Goal: Information Seeking & Learning: Learn about a topic

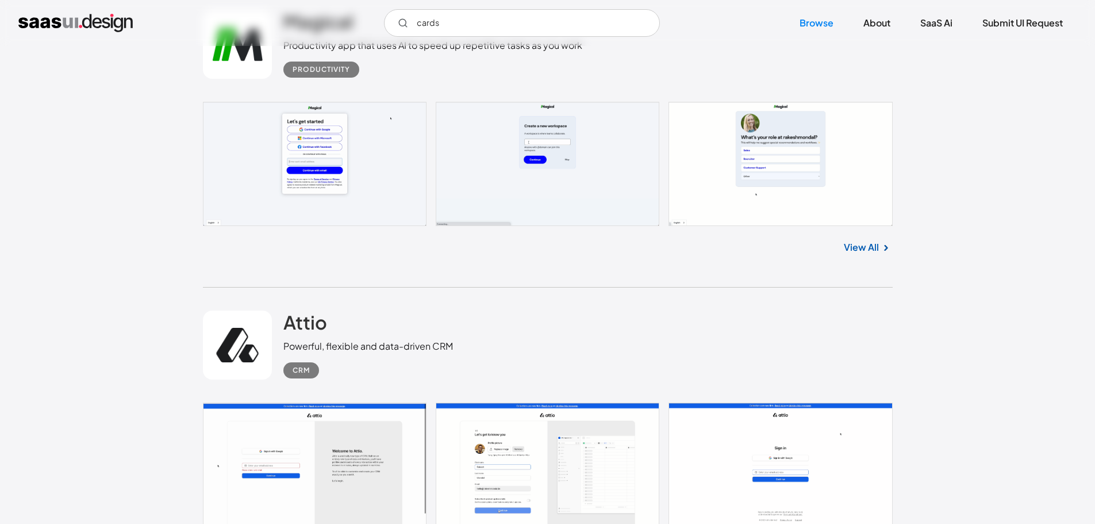
scroll to position [434, 0]
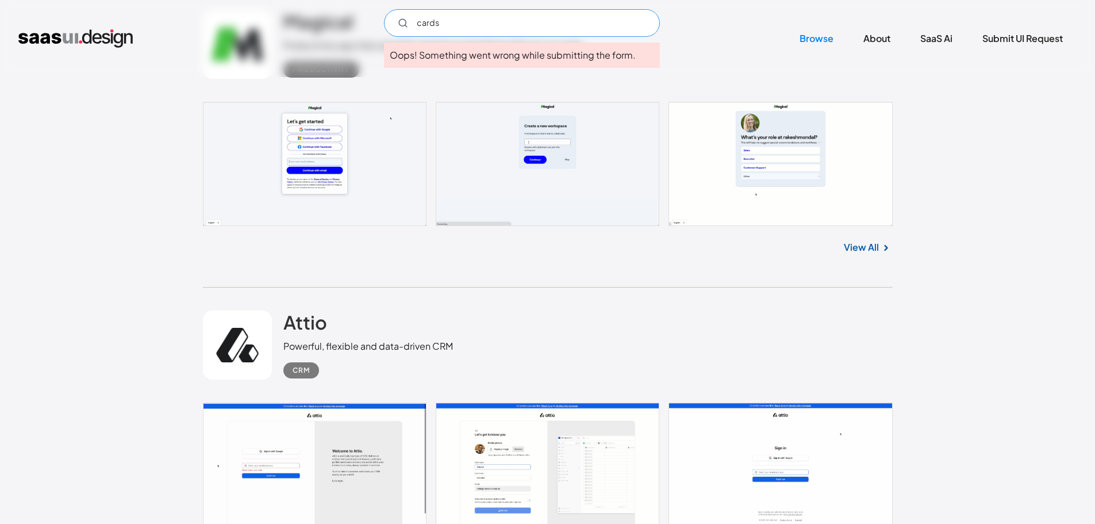
click at [505, 29] on input "cards" at bounding box center [522, 23] width 276 height 28
type input "card"
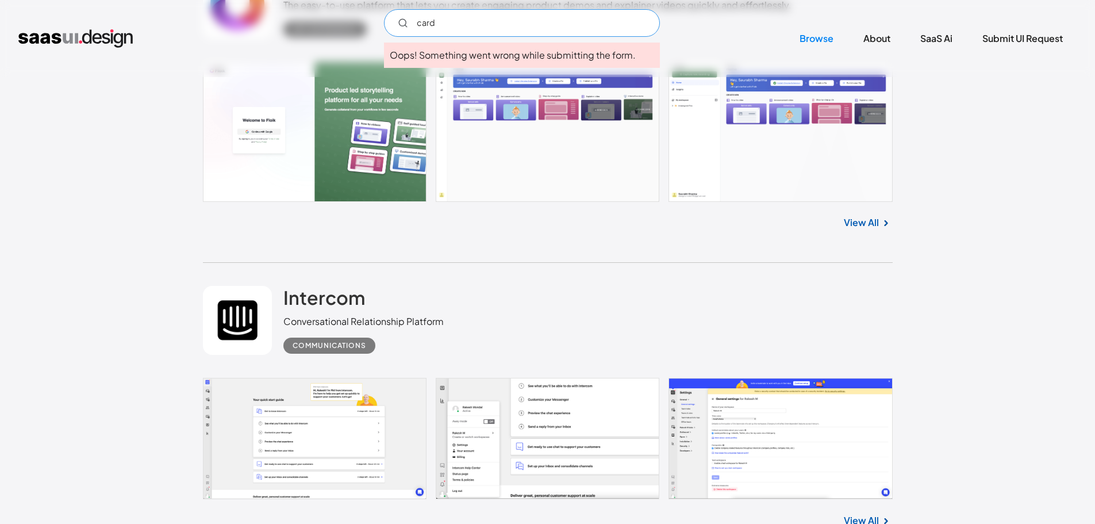
scroll to position [13902, 0]
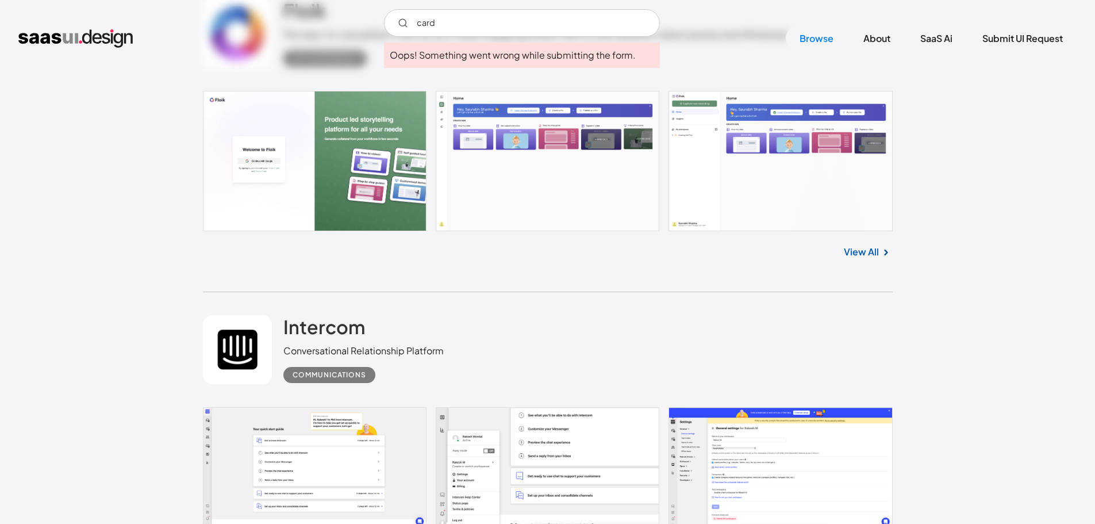
click at [392, 153] on link at bounding box center [548, 161] width 690 height 140
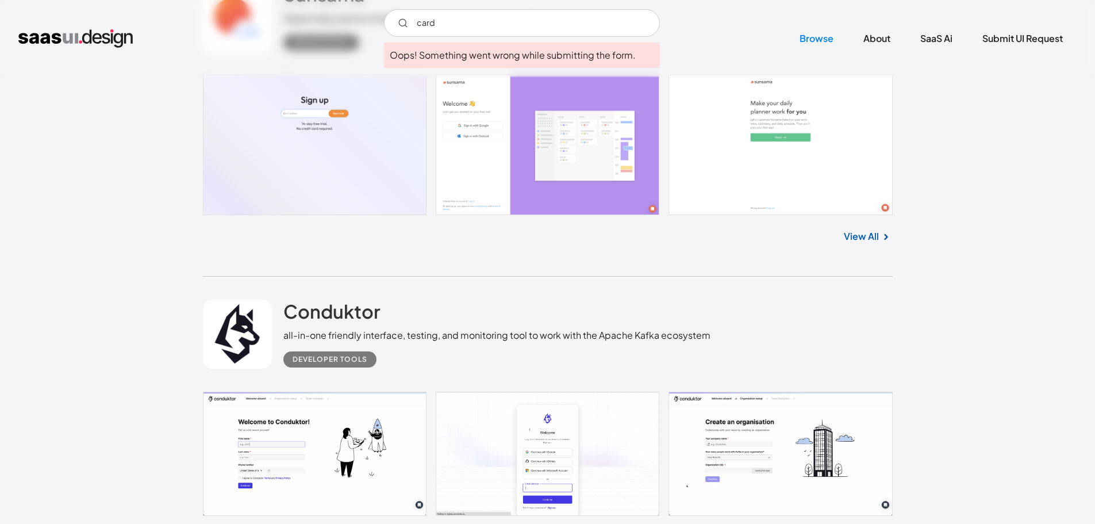
scroll to position [15856, 0]
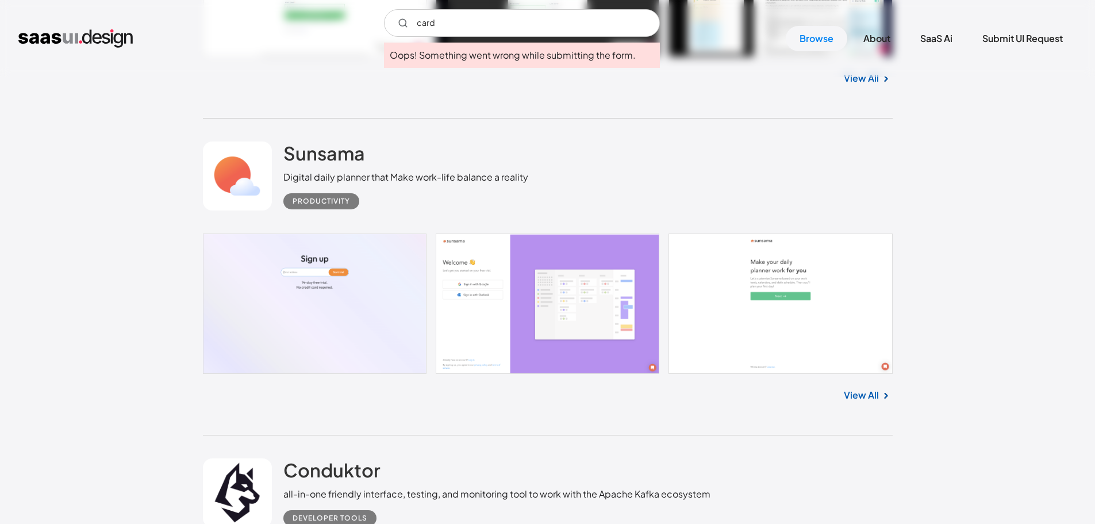
click at [594, 286] on link at bounding box center [548, 303] width 690 height 140
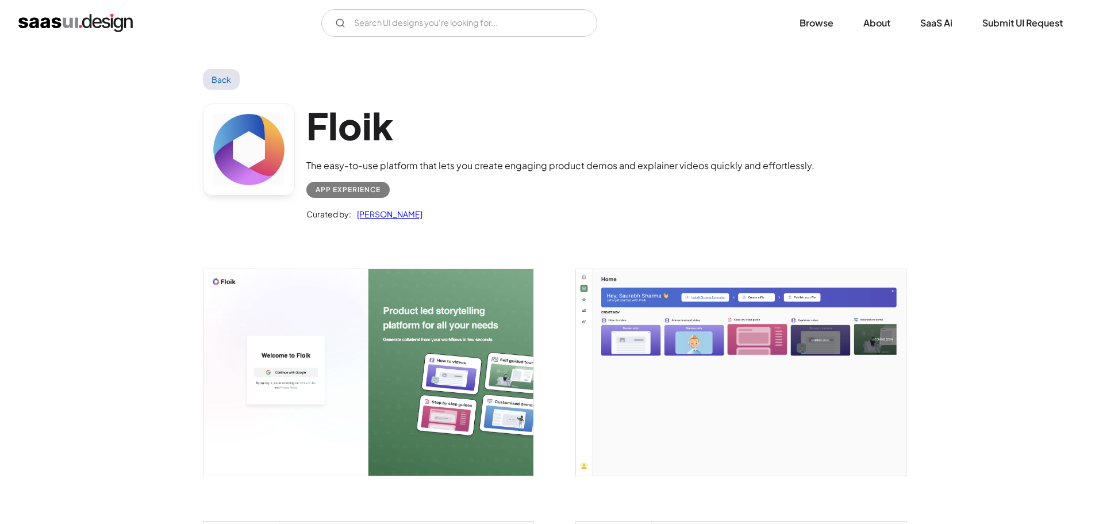
click at [670, 358] on img "open lightbox" at bounding box center [741, 372] width 330 height 206
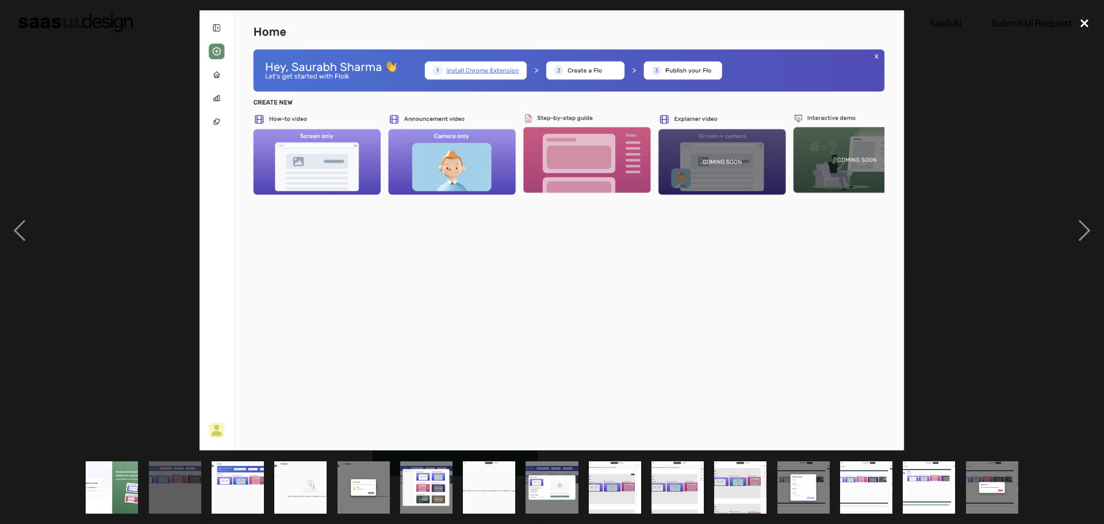
click at [1077, 17] on div "close lightbox" at bounding box center [1084, 22] width 39 height 25
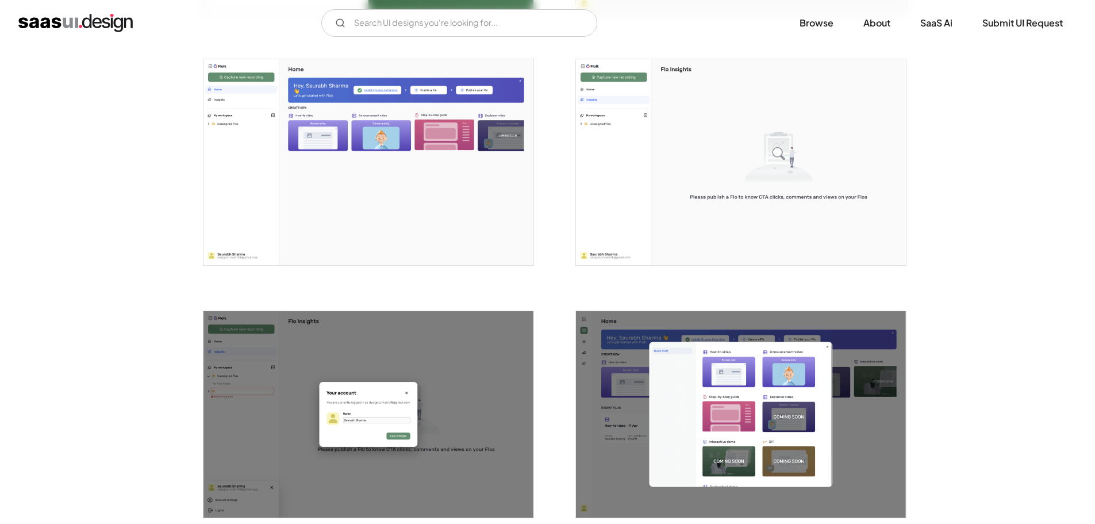
scroll to position [920, 0]
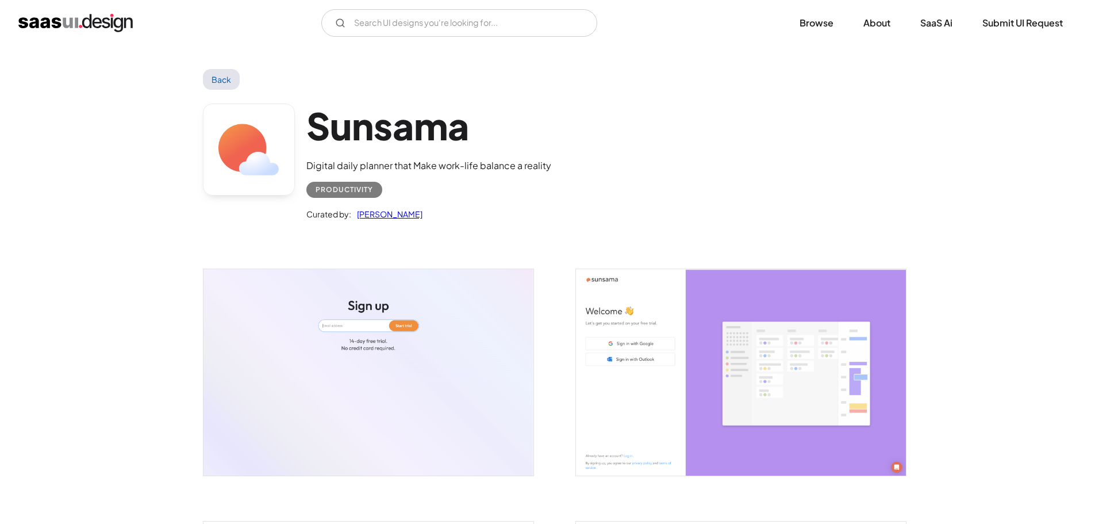
click at [780, 438] on img "open lightbox" at bounding box center [741, 372] width 330 height 206
